Goal: Navigation & Orientation: Find specific page/section

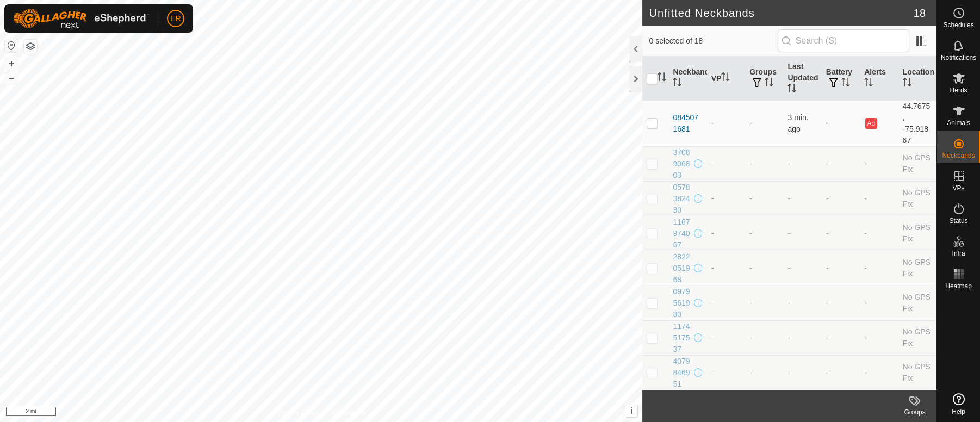
click at [9, 42] on button "button" at bounding box center [11, 45] width 13 height 13
click at [954, 400] on icon at bounding box center [959, 399] width 12 height 12
click at [464, 421] on html "ER Schedules Notifications Herds Animals Neckbands VPs Status Infra Heatmap Hel…" at bounding box center [490, 211] width 980 height 422
click at [860, 165] on td "-" at bounding box center [879, 163] width 38 height 35
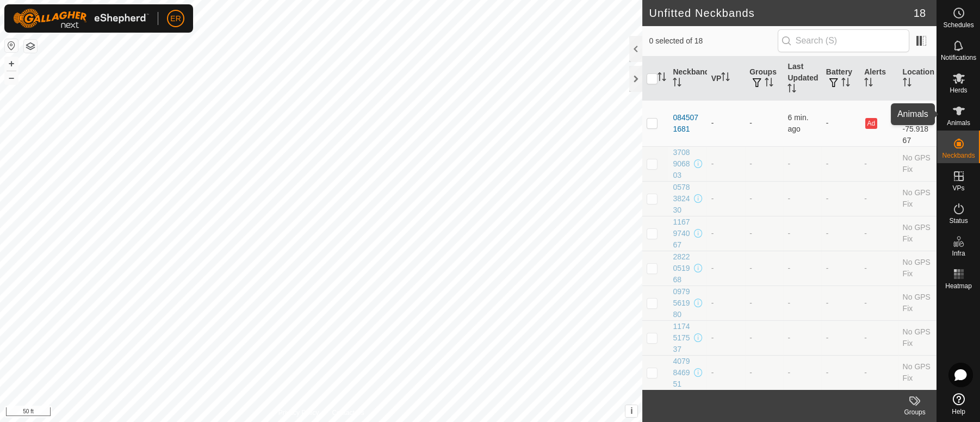
click at [954, 111] on icon at bounding box center [958, 110] width 13 height 13
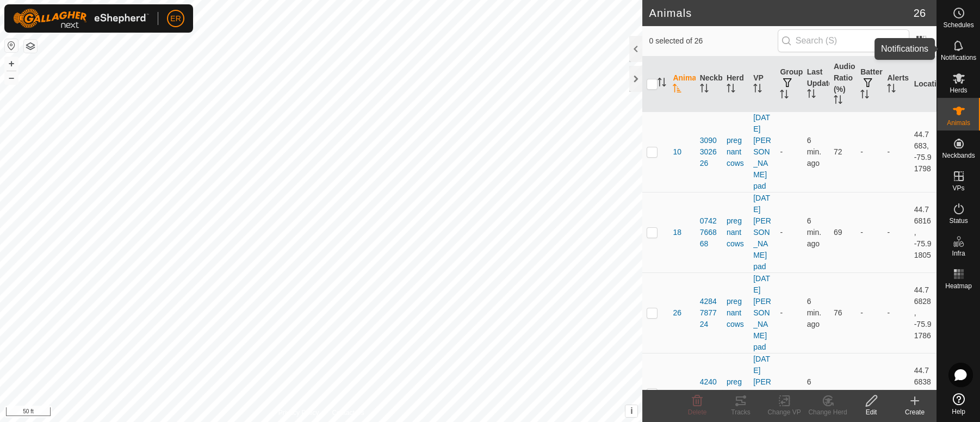
click at [957, 44] on icon at bounding box center [958, 45] width 13 height 13
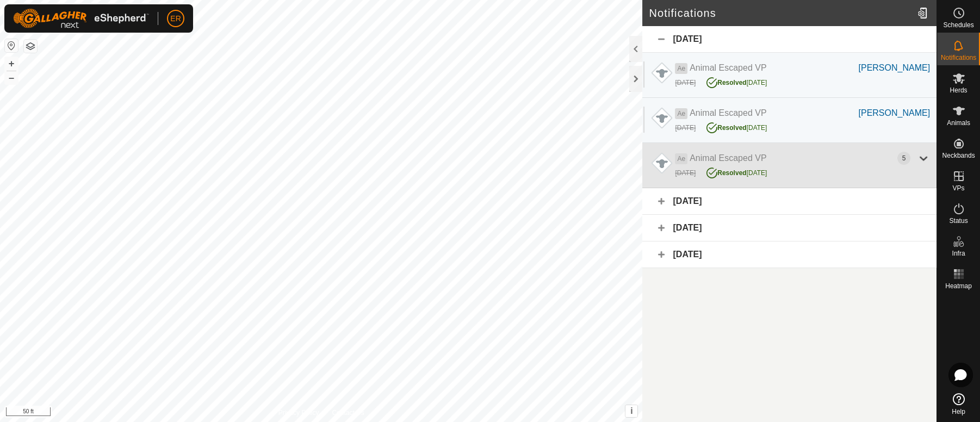
click at [926, 155] on div at bounding box center [923, 158] width 13 height 13
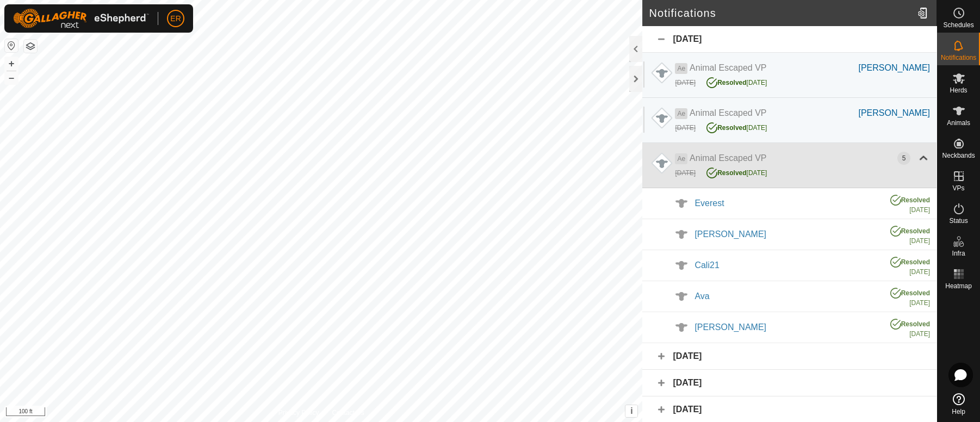
click at [922, 154] on div at bounding box center [923, 158] width 13 height 13
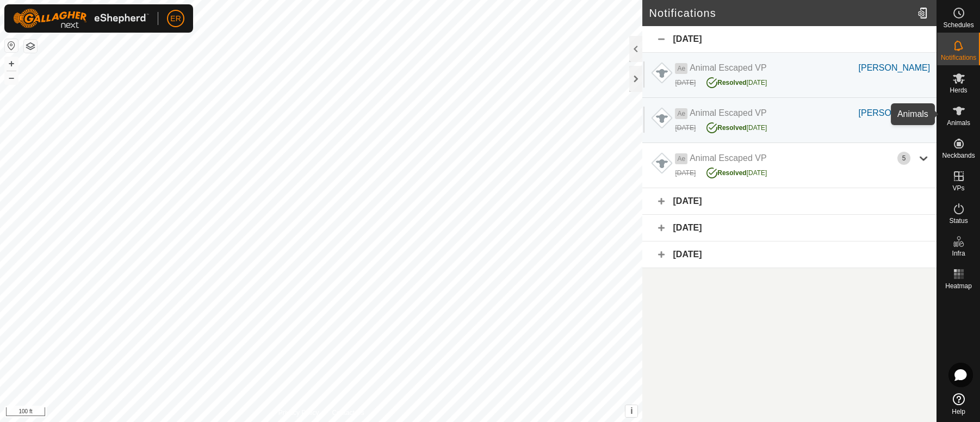
click at [956, 107] on icon at bounding box center [958, 110] width 13 height 13
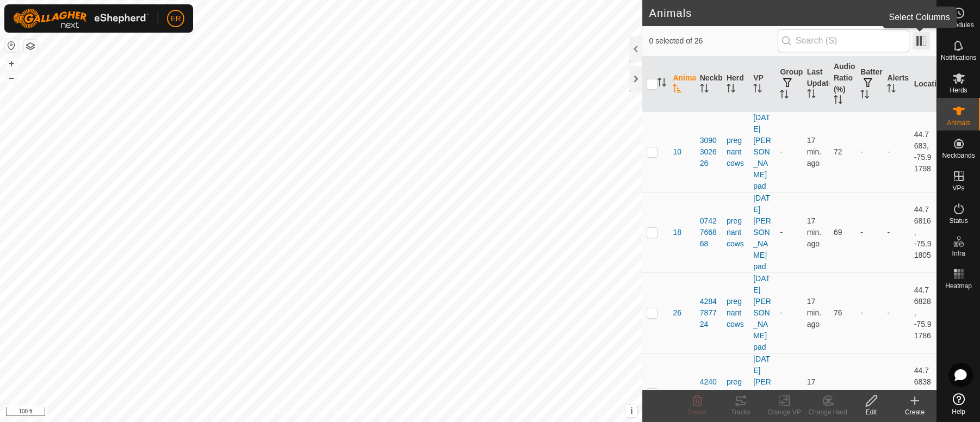
click at [923, 42] on span at bounding box center [920, 40] width 17 height 17
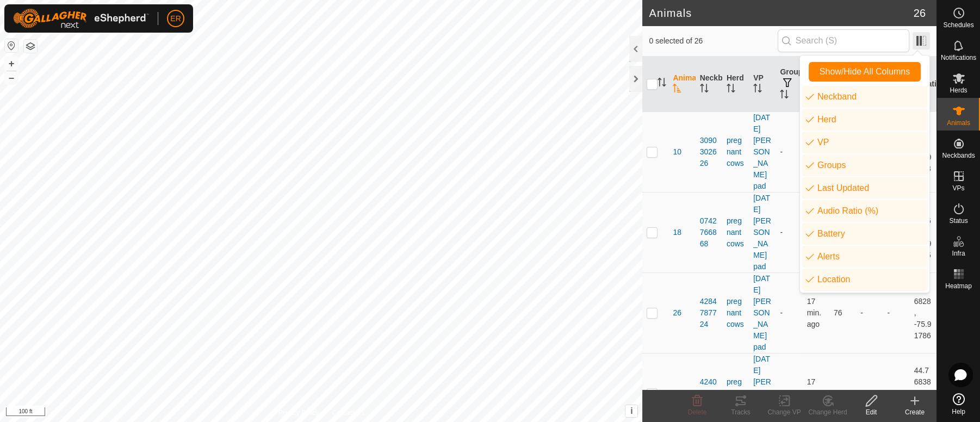
click at [923, 42] on span at bounding box center [920, 40] width 17 height 17
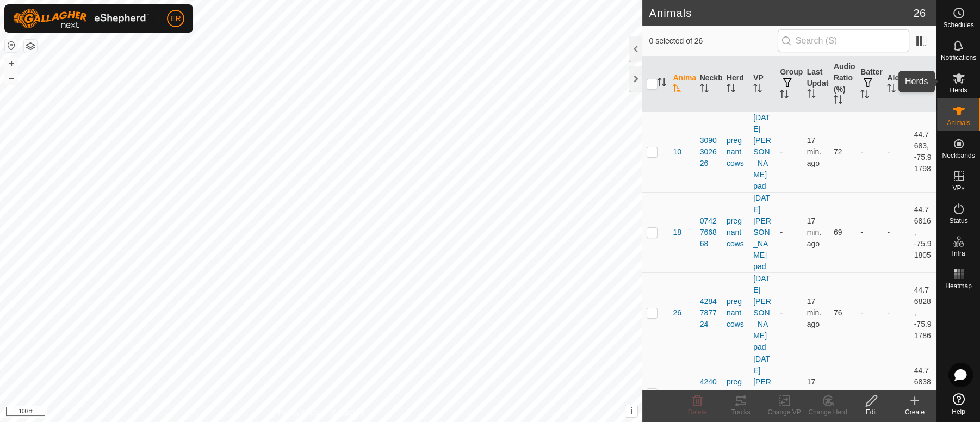
click at [962, 76] on icon at bounding box center [959, 78] width 12 height 10
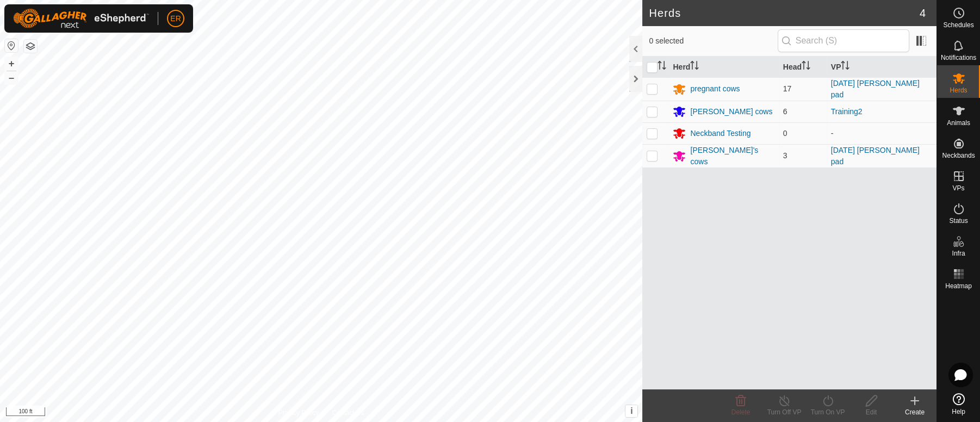
click at [962, 76] on icon at bounding box center [959, 78] width 12 height 10
click at [958, 107] on icon at bounding box center [959, 111] width 12 height 9
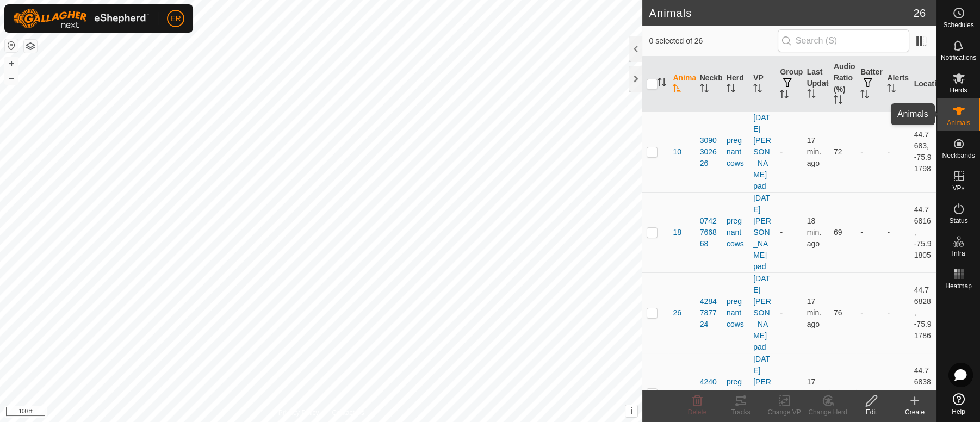
click at [957, 108] on icon at bounding box center [959, 111] width 12 height 9
click at [957, 397] on icon at bounding box center [959, 399] width 12 height 12
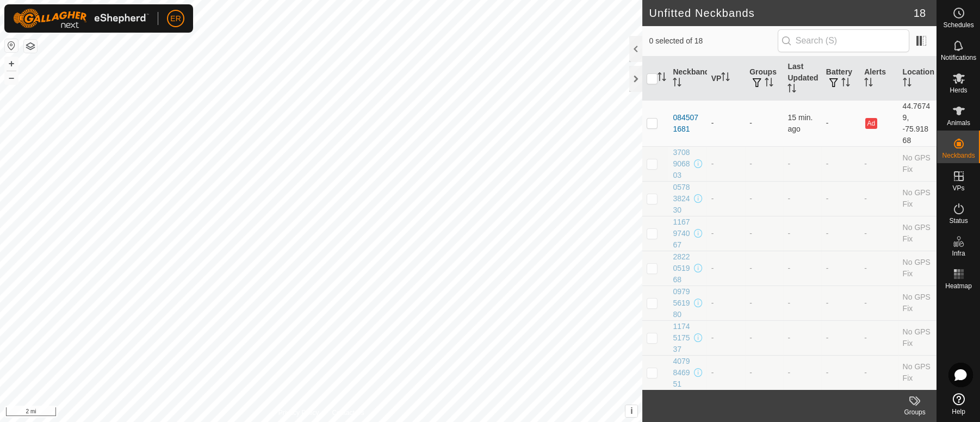
click at [9, 45] on button "button" at bounding box center [11, 45] width 13 height 13
click at [960, 394] on icon at bounding box center [959, 399] width 12 height 12
